Goal: Task Accomplishment & Management: Manage account settings

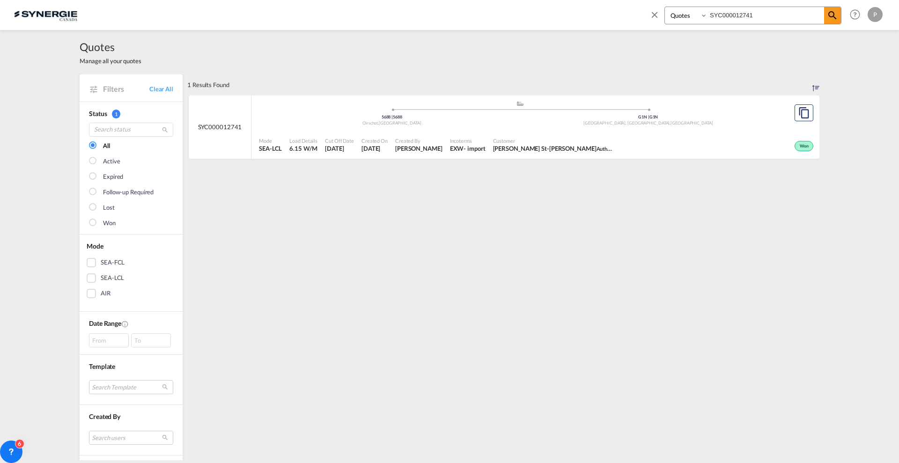
select select "Quotes"
drag, startPoint x: 751, startPoint y: 15, endPoint x: 739, endPoint y: 16, distance: 12.2
click at [739, 16] on input "SYC000012741" at bounding box center [765, 15] width 117 height 16
type input "SYC000013877"
click at [603, 134] on div "Active" at bounding box center [684, 144] width 261 height 23
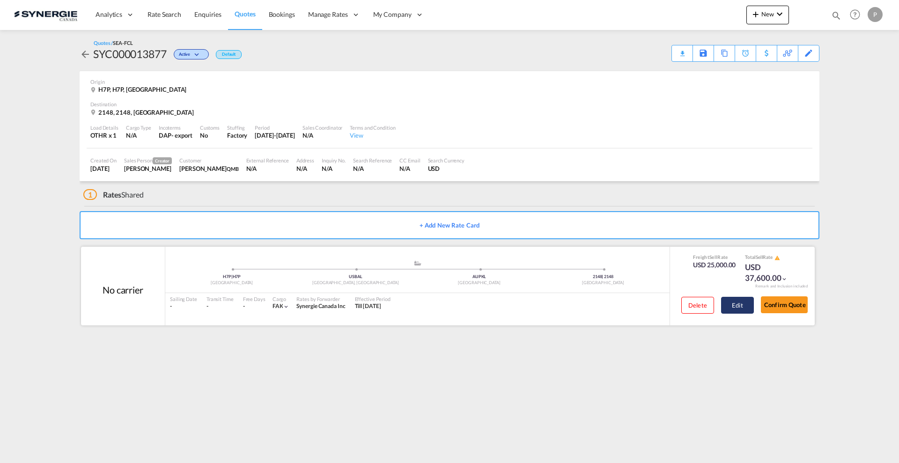
click at [736, 305] on button "Edit" at bounding box center [737, 305] width 33 height 17
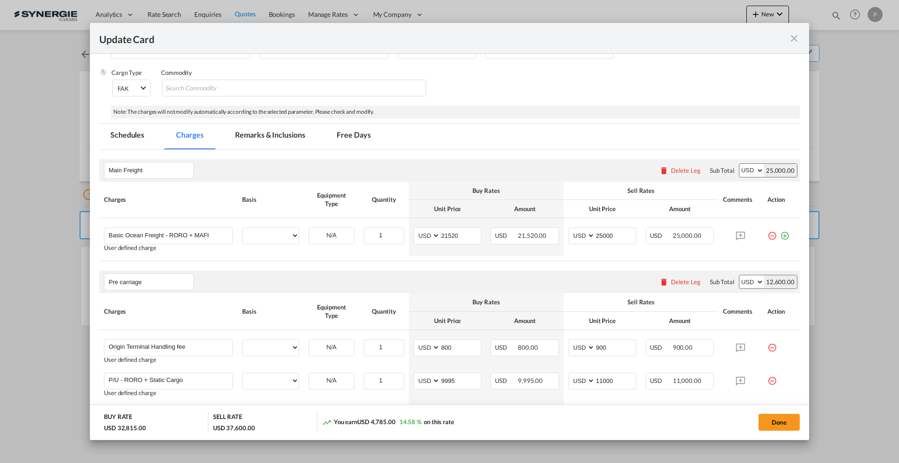
select select "flat"
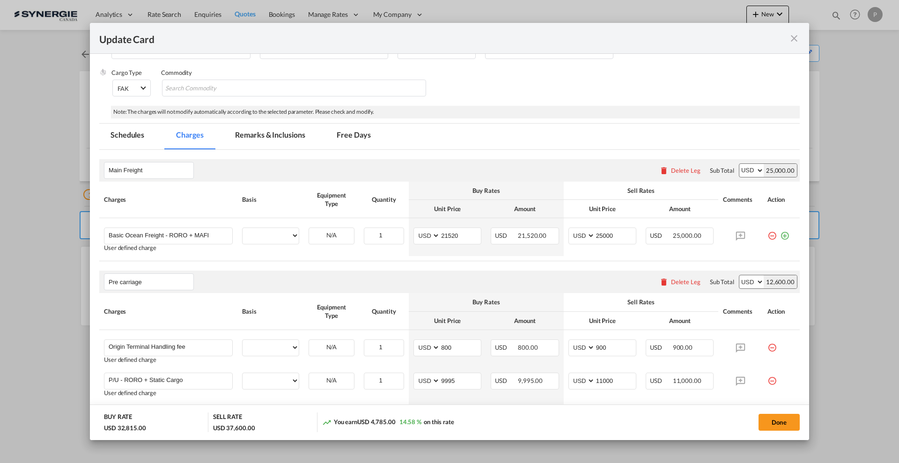
select select "flat"
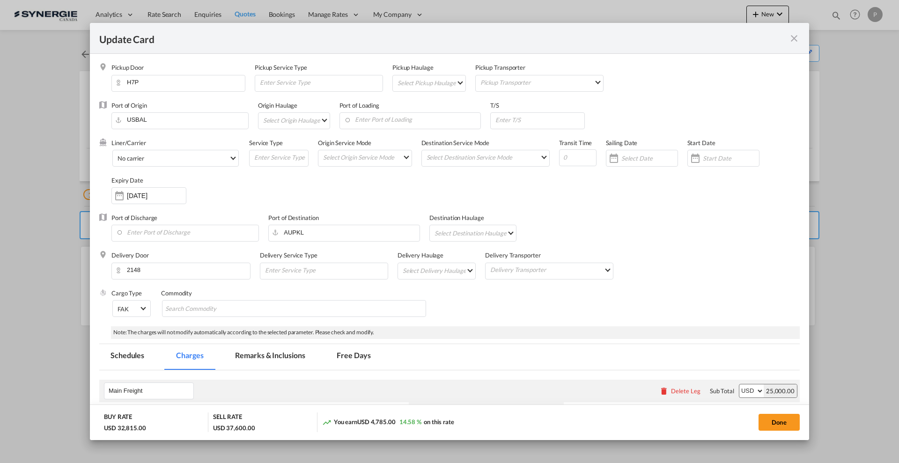
click at [285, 355] on md-tab-item "Remarks & Inclusions" at bounding box center [270, 357] width 92 height 26
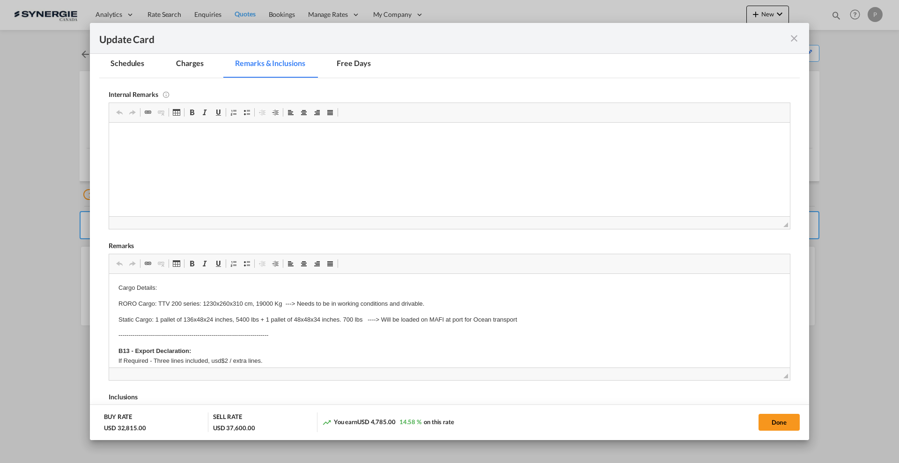
scroll to position [234, 0]
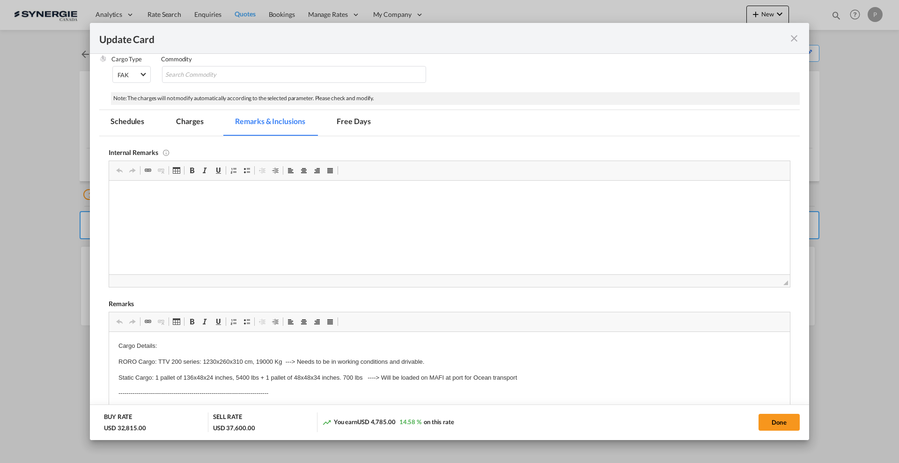
click at [195, 117] on md-tab-item "Charges" at bounding box center [190, 123] width 50 height 26
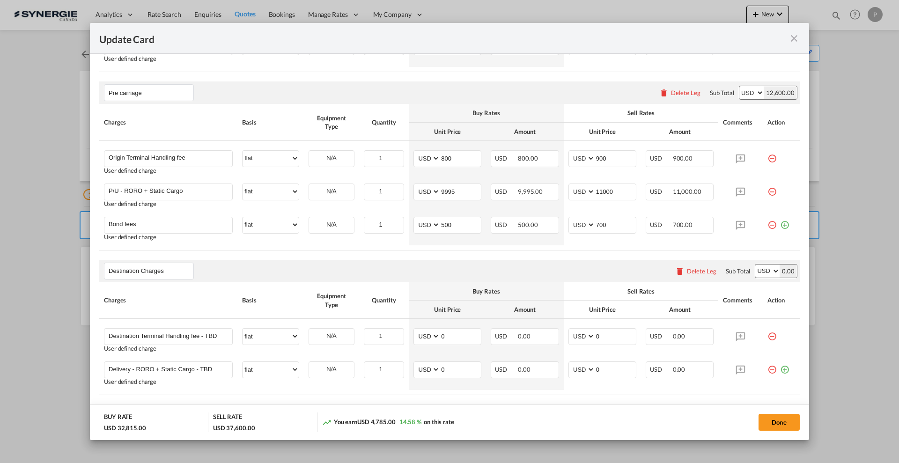
scroll to position [463, 0]
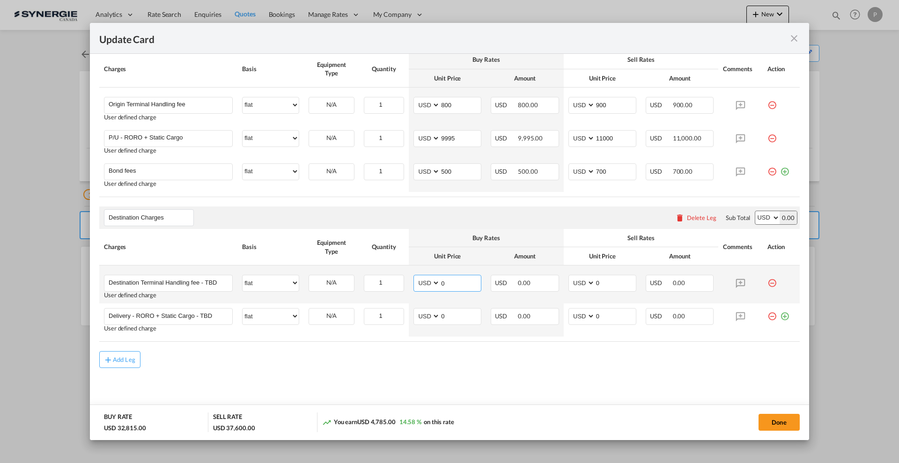
click at [460, 279] on input "0" at bounding box center [460, 282] width 41 height 14
click at [460, 278] on input "0" at bounding box center [460, 282] width 41 height 14
type input "960"
click at [611, 277] on input "0" at bounding box center [615, 282] width 41 height 14
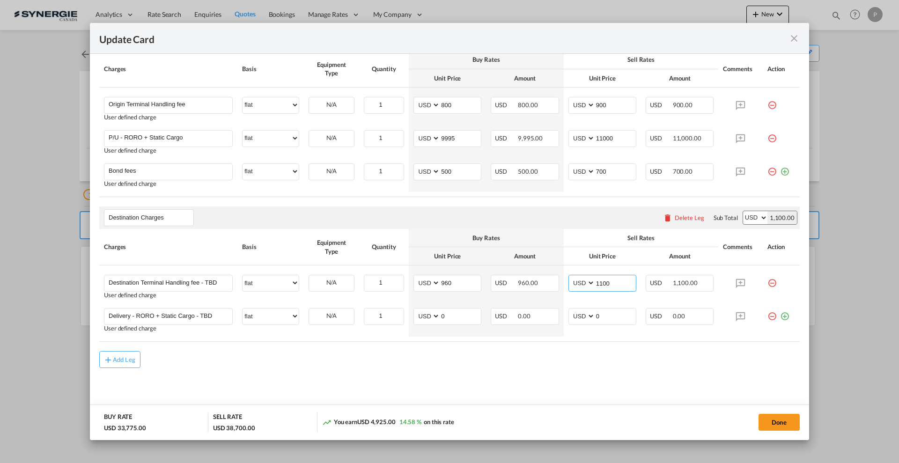
type input "1100"
click at [458, 311] on input "0" at bounding box center [460, 315] width 41 height 14
type input "4065"
click at [621, 311] on input "0" at bounding box center [615, 315] width 41 height 14
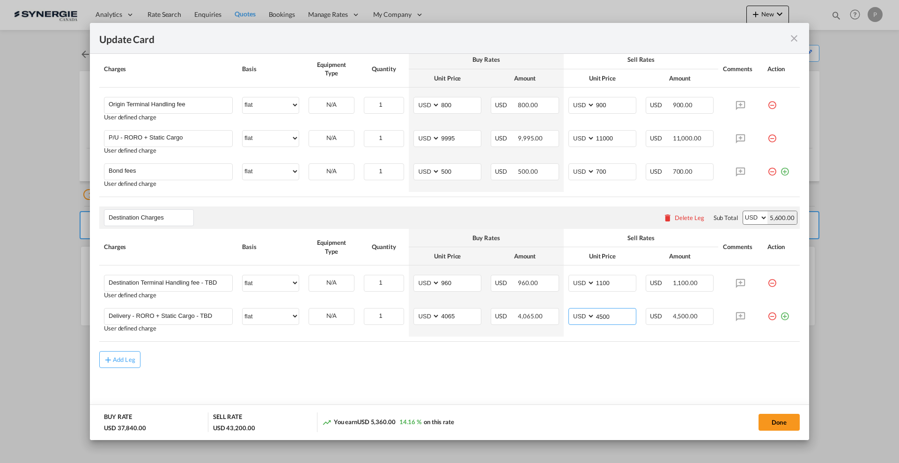
type input "4500"
click at [618, 374] on md-content "Main Freight Please enter leg name Leg Name Already Exists Delete Leg Sub Total…" at bounding box center [449, 162] width 700 height 510
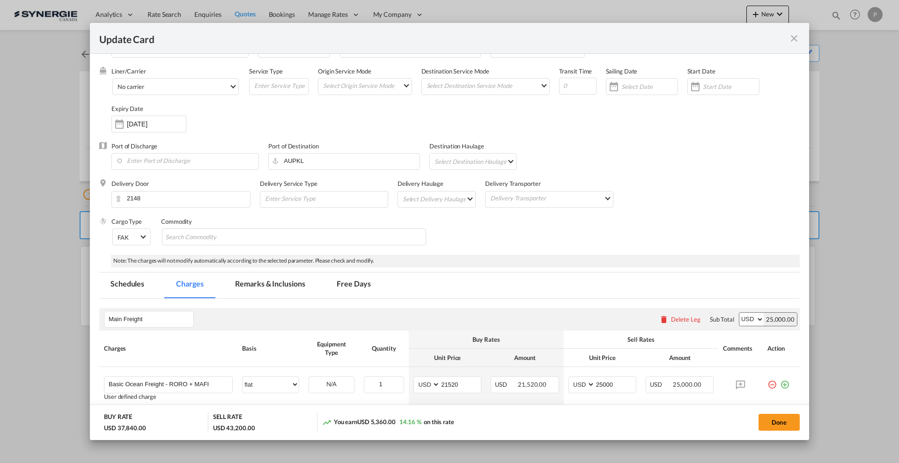
scroll to position [0, 0]
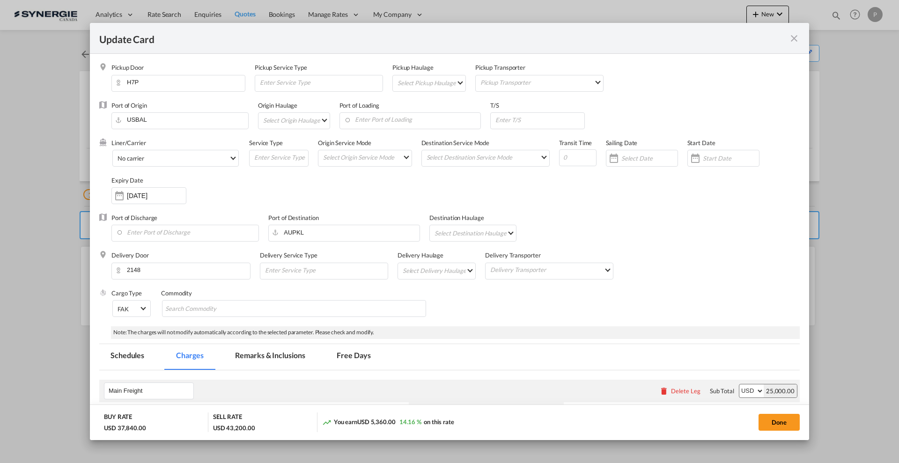
click at [270, 354] on md-tab-item "Remarks & Inclusions" at bounding box center [270, 357] width 92 height 26
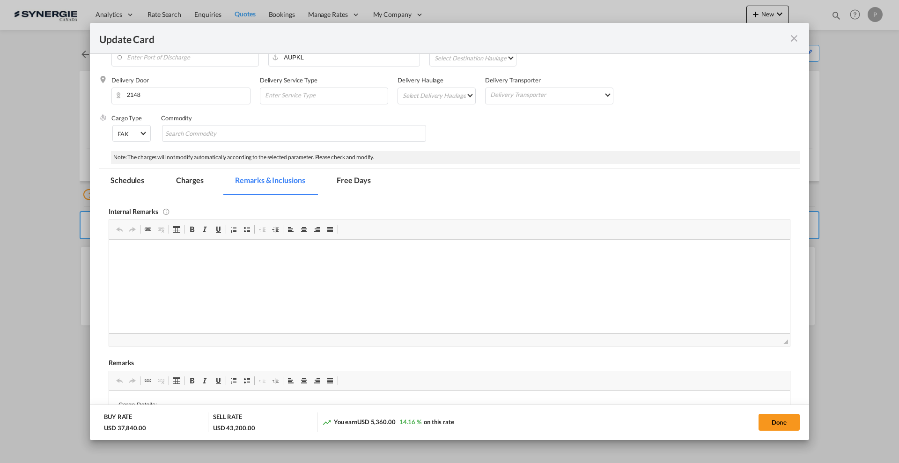
scroll to position [176, 0]
click at [227, 256] on p "ANTPASS for P/U:" at bounding box center [449, 253] width 662 height 10
click at [227, 268] on body "ANTPASS for P/U: https://app.frontapp.com/open/cnv_q3tb4cv?key=cMmmiCXlMT-nEc33…" at bounding box center [449, 268] width 662 height 41
click at [197, 283] on p "Minpac Logistics in Australia:https://app.frontapp.com/inboxes/teammates/684705…" at bounding box center [449, 285] width 662 height 10
click at [203, 271] on p "Hoegh Autoliners: https://app.frontapp.com/inboxes/teammates/6847055/inbox/open…" at bounding box center [449, 269] width 662 height 10
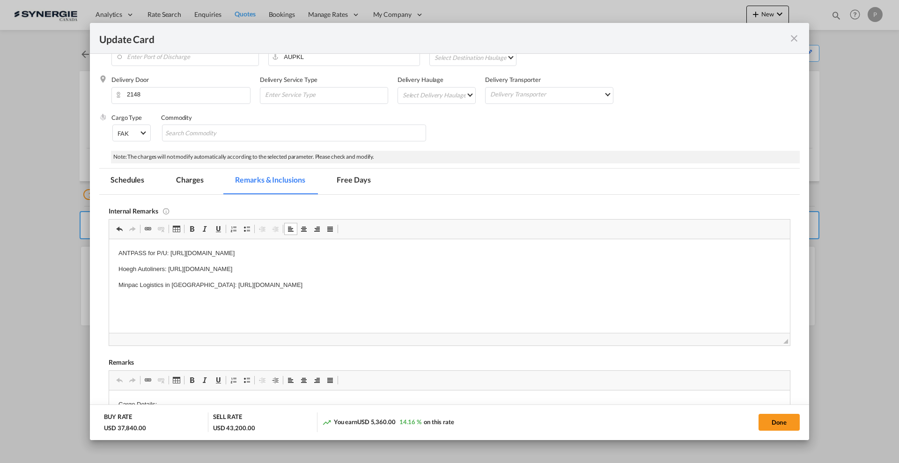
drag, startPoint x: 510, startPoint y: 269, endPoint x: 168, endPoint y: 265, distance: 341.7
click at [168, 265] on p "Hoegh Autoliners: https://app.frontapp.com/inboxes/teammates/6847055/inbox/open…" at bounding box center [449, 269] width 662 height 10
drag, startPoint x: 117, startPoint y: 292, endPoint x: 453, endPoint y: 290, distance: 336.1
click at [453, 290] on html "ANTPASS for P/U: https://app.frontapp.com/open/cnv_q3tb4cv?key=cMmmiCXlMT-nEc33…" at bounding box center [449, 269] width 681 height 60
click at [411, 286] on p "Minpac Logistics in Australia: https://app.frontapp.com/inboxes/teammates/68470…" at bounding box center [449, 285] width 662 height 10
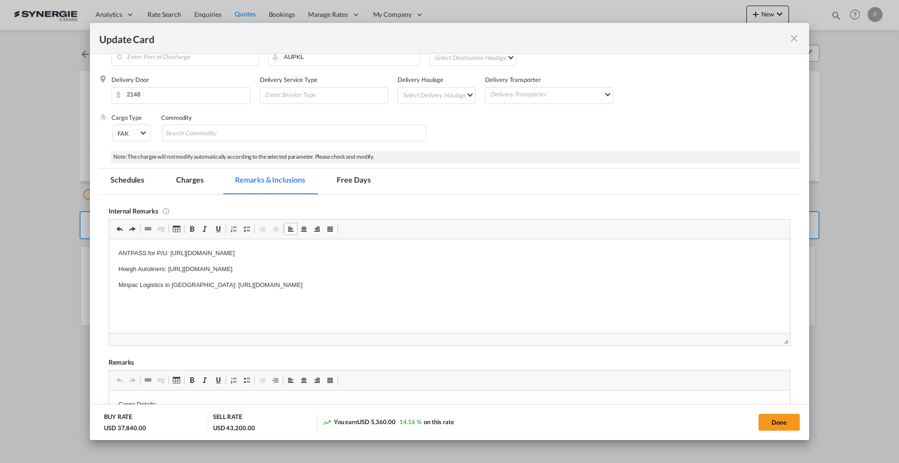
click at [411, 286] on p "Minpac Logistics in Australia: https://app.frontapp.com/inboxes/teammates/68470…" at bounding box center [449, 285] width 662 height 10
click at [407, 282] on p "Minpac Logistics in Australia: https://app.frontapp.com/inboxes/teammates/68470…" at bounding box center [449, 285] width 662 height 10
drag, startPoint x: 507, startPoint y: 277, endPoint x: 525, endPoint y: 284, distance: 18.9
click at [508, 277] on body "ANTPASS for P/U: https://app.frontapp.com/open/cnv_q3tb4cv?key=cMmmiCXlMT-nEc33…" at bounding box center [449, 268] width 662 height 41
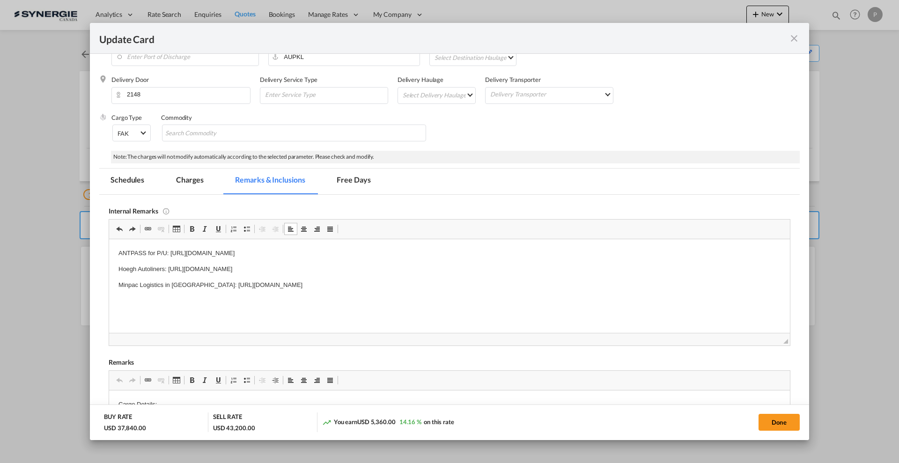
click at [539, 287] on p "Minpac Logistics in Australia: https://app.frontapp.com/inboxes/teammates/68470…" at bounding box center [449, 285] width 662 height 10
click at [545, 284] on p "Minpac Logistics in Australia: https://app.frontapp.com/inboxes/teammates/68470…" at bounding box center [449, 285] width 662 height 10
click at [531, 261] on body "ANTPASS for P/U: https://app.frontapp.com/open/cnv_q3tb4cv?key=cMmmiCXlMT-nEc33…" at bounding box center [449, 268] width 662 height 41
drag, startPoint x: 197, startPoint y: 284, endPoint x: 568, endPoint y: 284, distance: 370.7
click at [568, 284] on p "Minpac Logistics in Australia: https://app.frontapp.com/inboxes/teammates/68470…" at bounding box center [449, 285] width 662 height 10
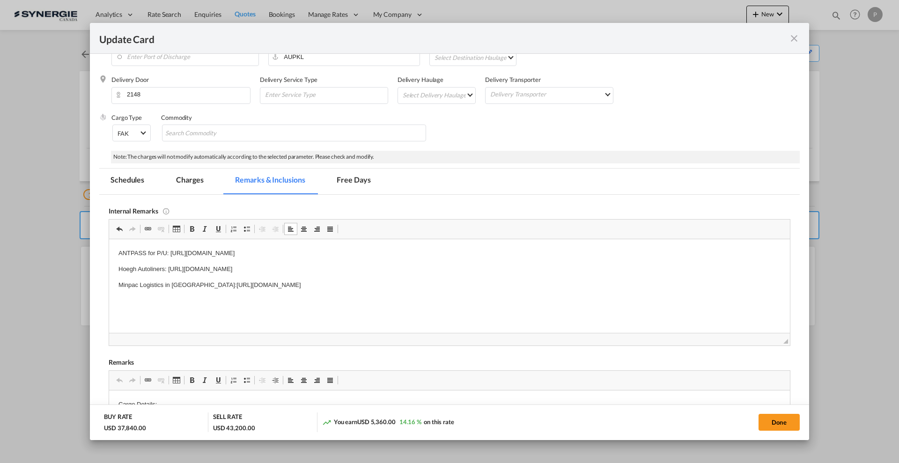
drag, startPoint x: 519, startPoint y: 262, endPoint x: 169, endPoint y: 264, distance: 350.1
click at [169, 264] on body "ANTPASS for P/U: https://app.frontapp.com/open/cnv_q3tb4cv?key=cMmmiCXlMT-nEc33…" at bounding box center [449, 268] width 662 height 41
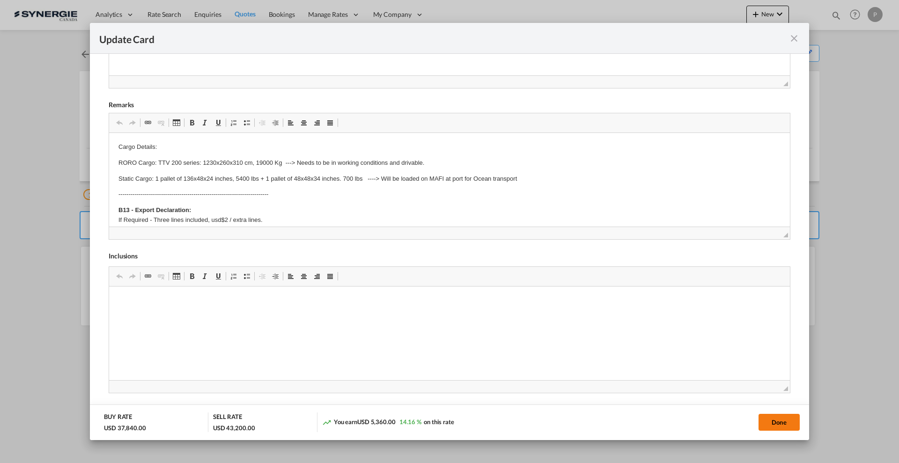
click at [771, 422] on button "Done" at bounding box center [778, 422] width 41 height 17
type input "04 Sep 2025"
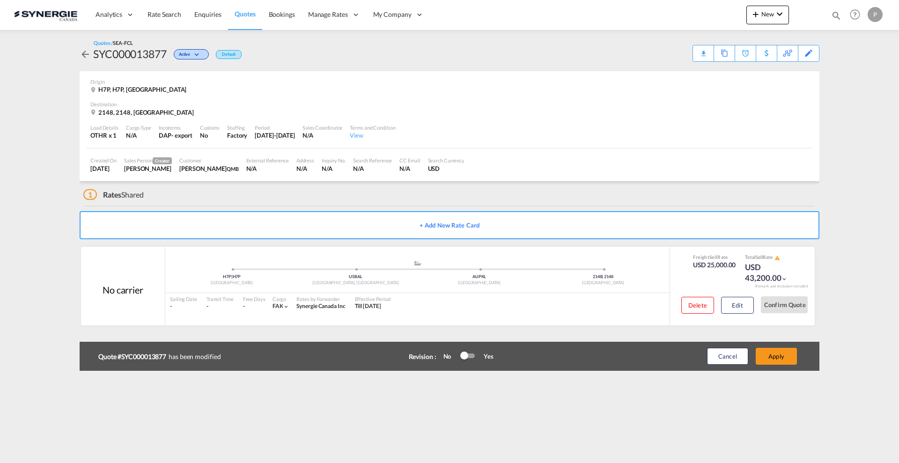
scroll to position [148, 0]
click at [465, 356] on div at bounding box center [464, 356] width 8 height 8
click at [781, 359] on button "Apply" at bounding box center [775, 356] width 41 height 17
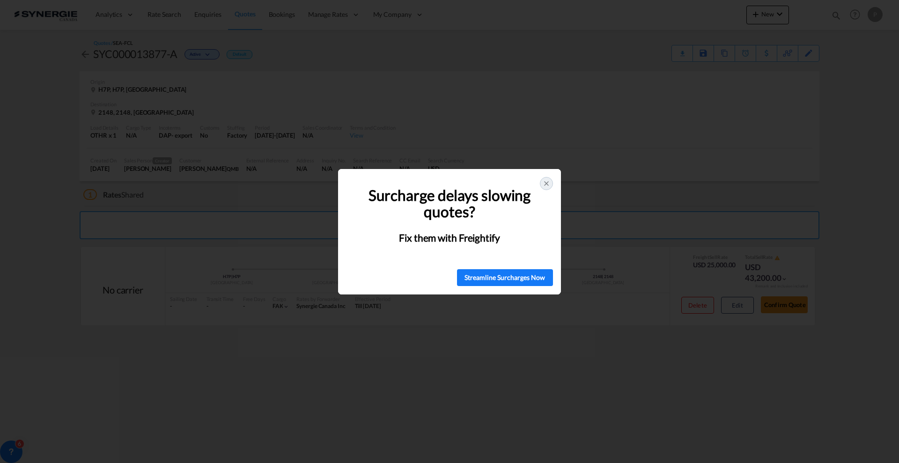
click at [549, 180] on icon at bounding box center [545, 183] width 7 height 7
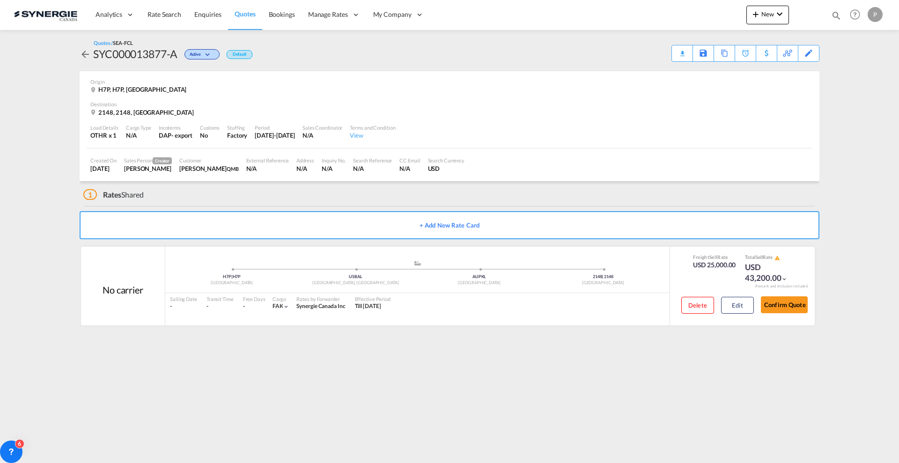
click at [671, 50] on div "Quotes / SEA-FCL SYC000013877-A Active Default Download Quote Save As Template …" at bounding box center [450, 50] width 740 height 22
click at [676, 51] on div "Download Quote" at bounding box center [664, 52] width 48 height 15
